Goal: Task Accomplishment & Management: Use online tool/utility

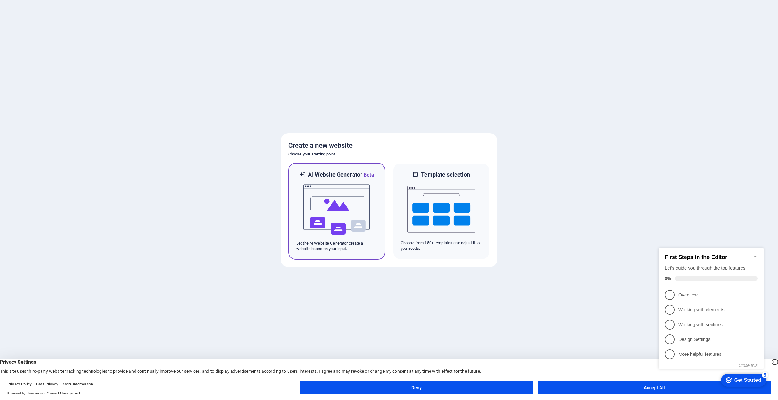
click at [347, 213] on img at bounding box center [337, 210] width 68 height 62
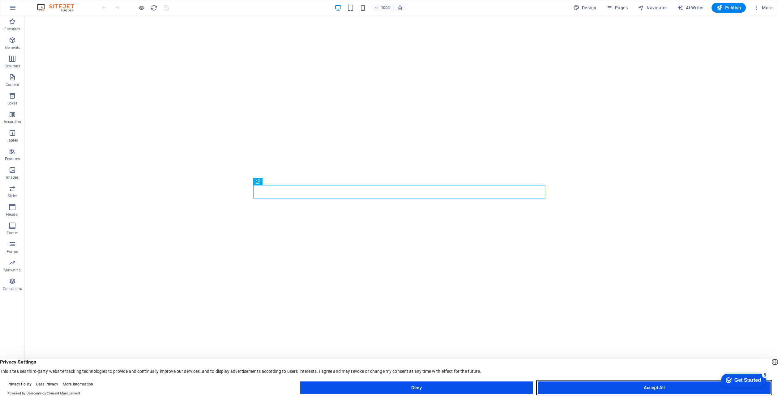
click at [555, 389] on button "Accept All" at bounding box center [654, 387] width 233 height 12
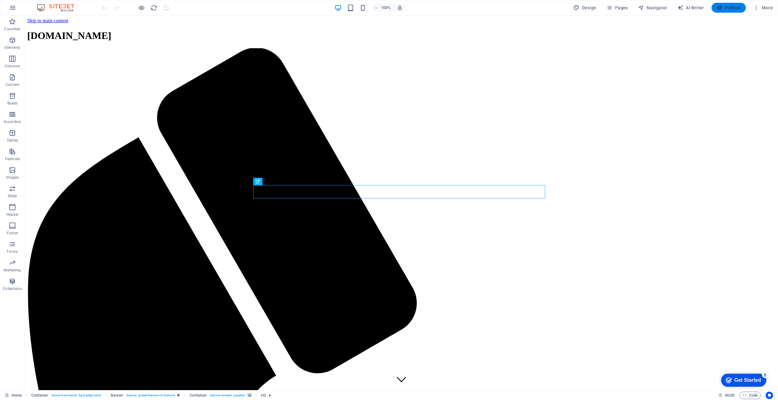
click at [724, 6] on span "Publish" at bounding box center [728, 8] width 24 height 6
